Goal: Navigation & Orientation: Find specific page/section

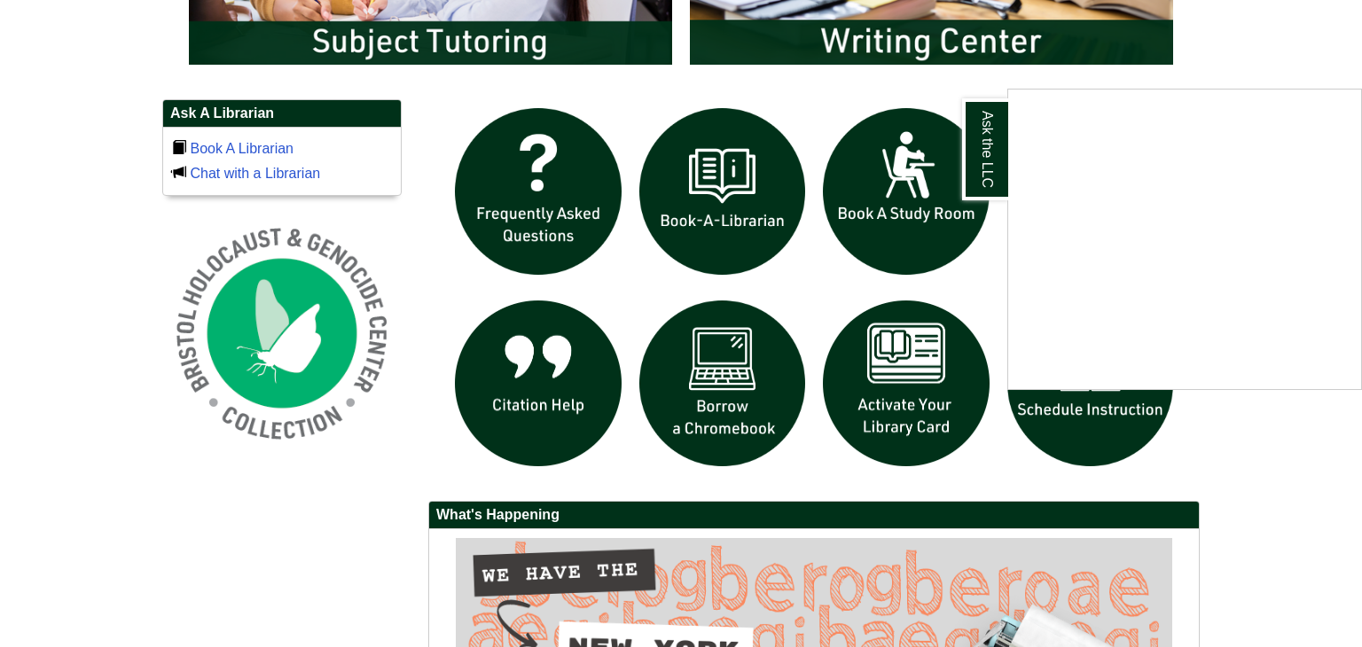
scroll to position [1170, 0]
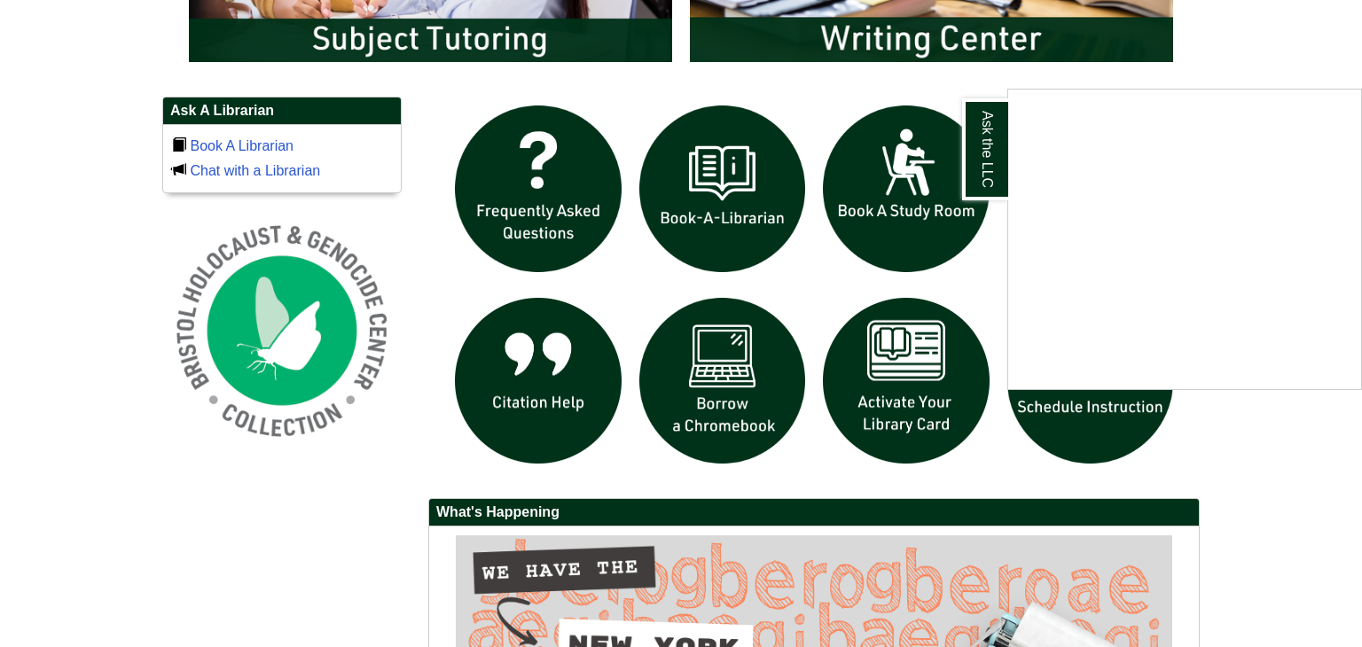
click at [905, 363] on div "Ask the LLC" at bounding box center [681, 323] width 1362 height 647
